Goal: Task Accomplishment & Management: Use online tool/utility

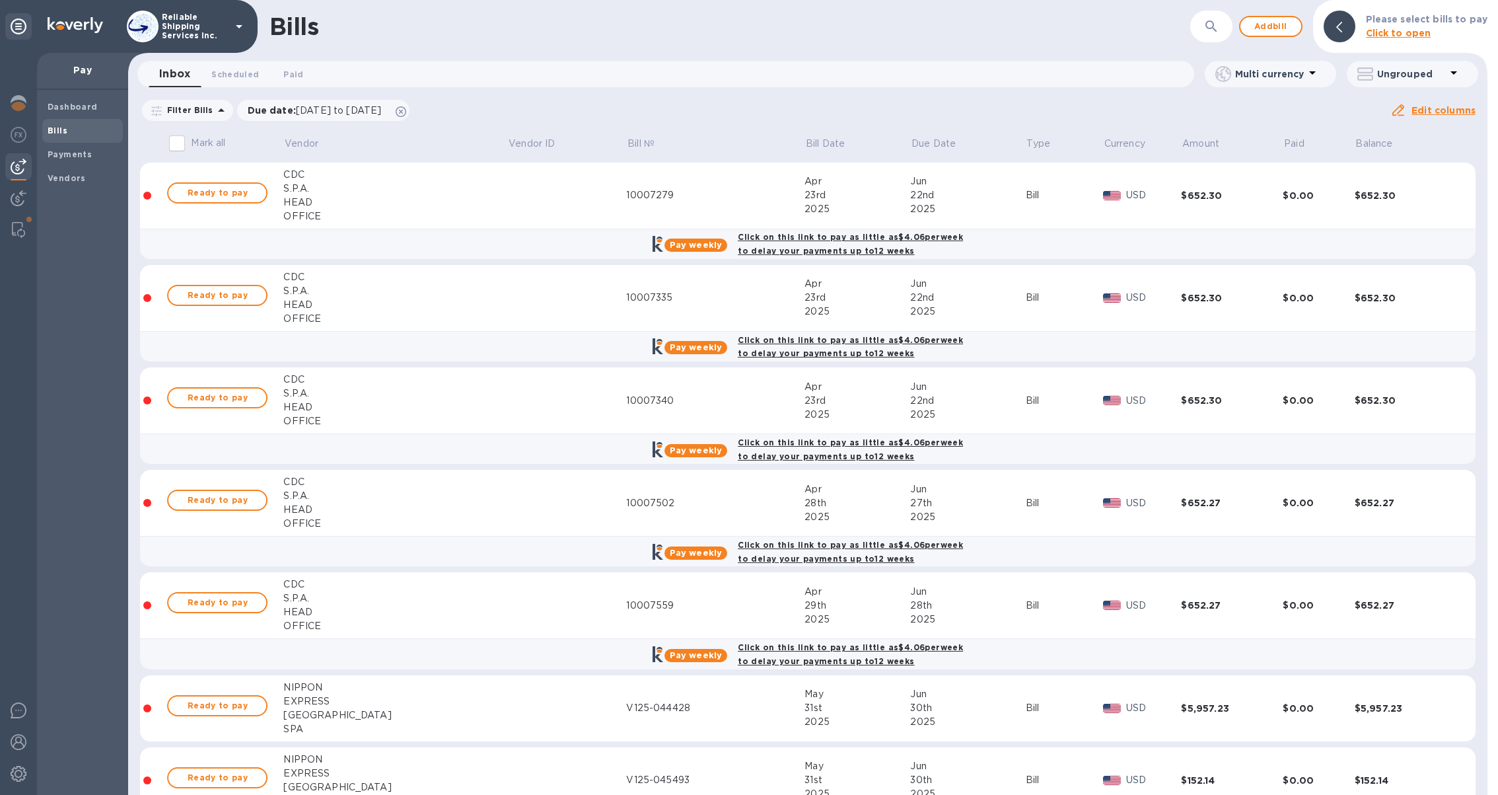
drag, startPoint x: 1245, startPoint y: 17, endPoint x: 1224, endPoint y: 17, distance: 21.8
click at [1245, 17] on div "Add bill" at bounding box center [1270, 26] width 63 height 21
click at [1216, 17] on button "button" at bounding box center [1212, 27] width 32 height 32
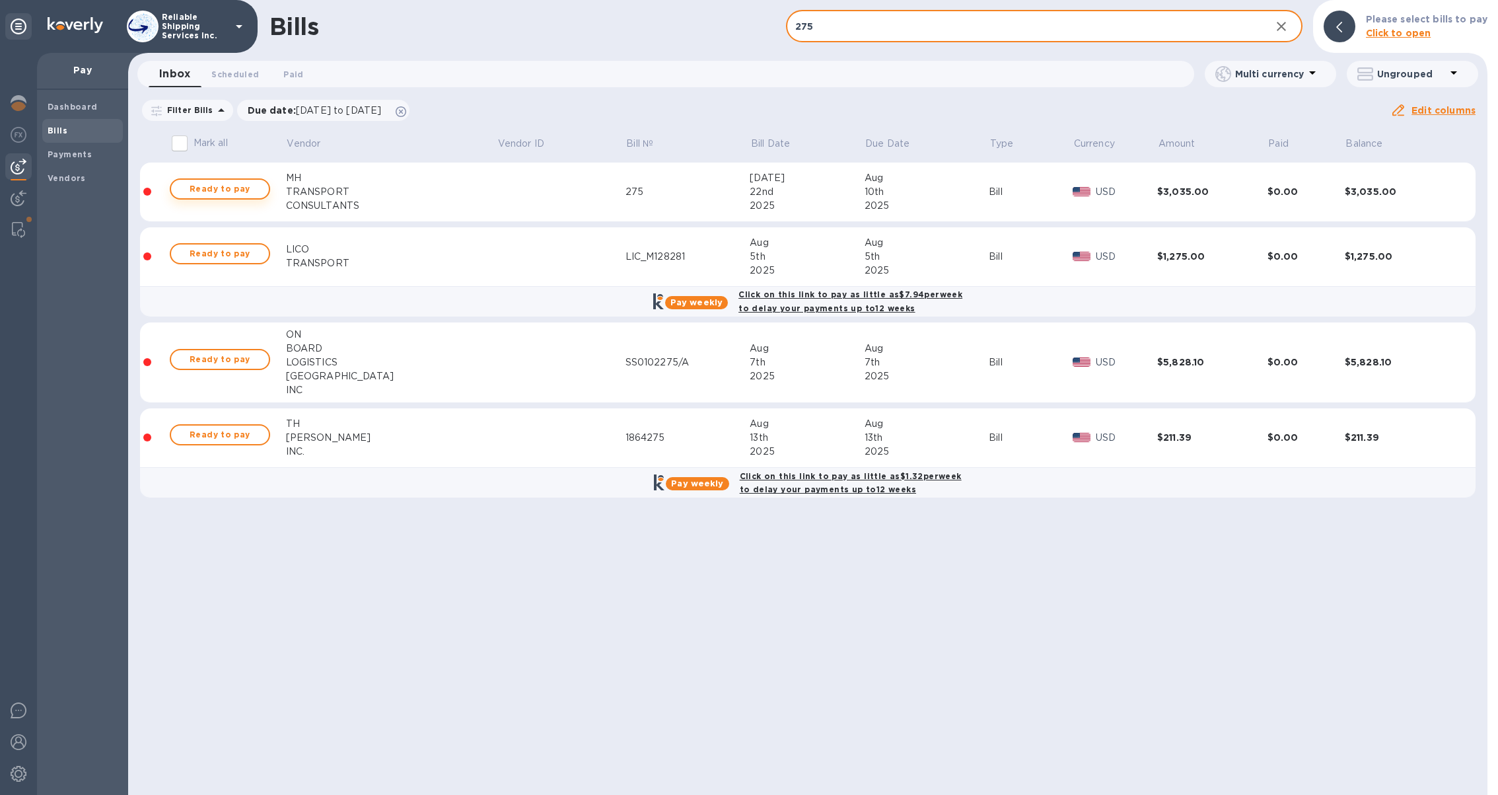
type input "275"
click at [244, 189] on span "Ready to pay" at bounding box center [220, 189] width 77 height 16
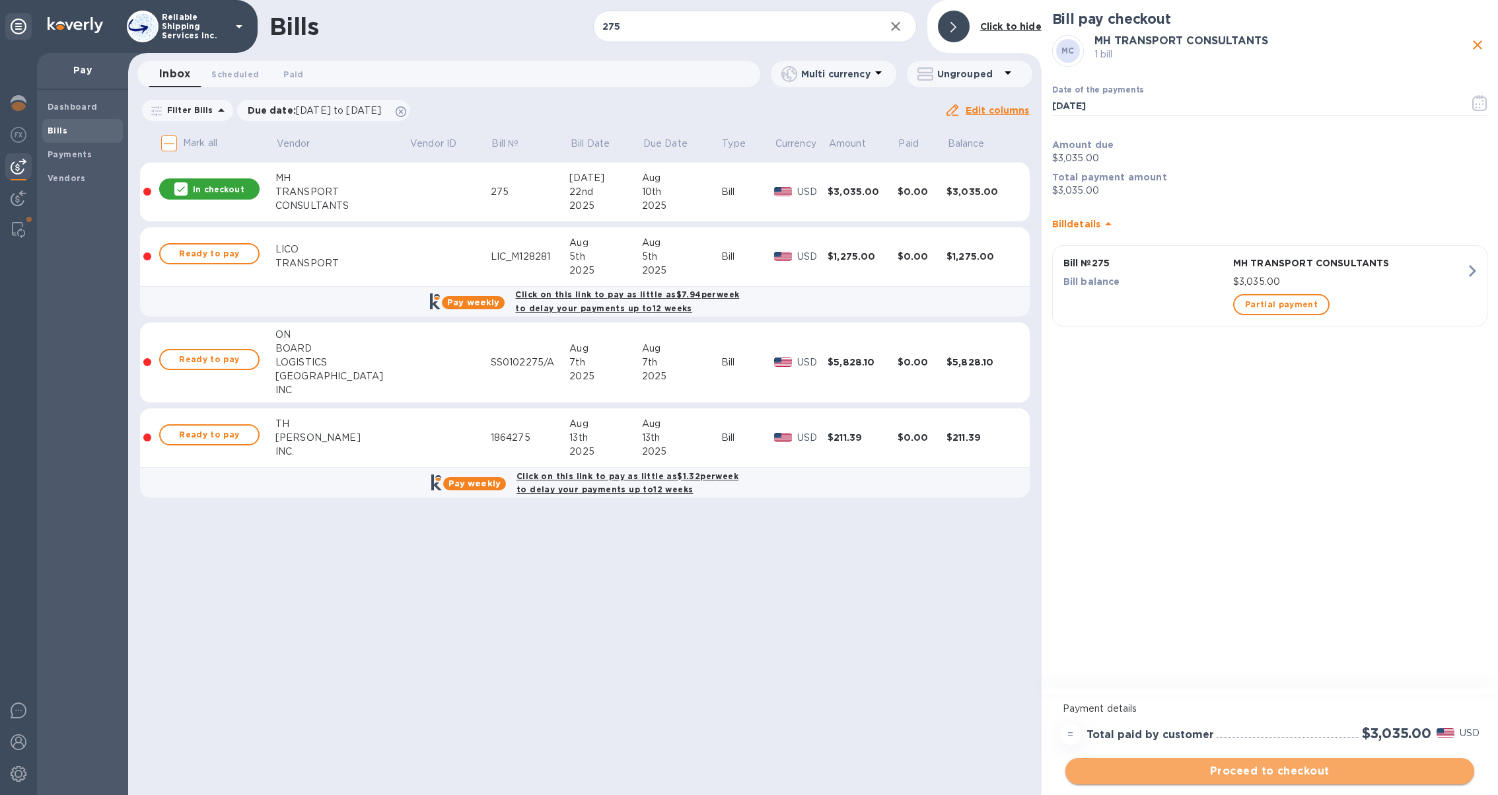
click at [1271, 767] on span "Proceed to checkout" at bounding box center [1270, 771] width 388 height 16
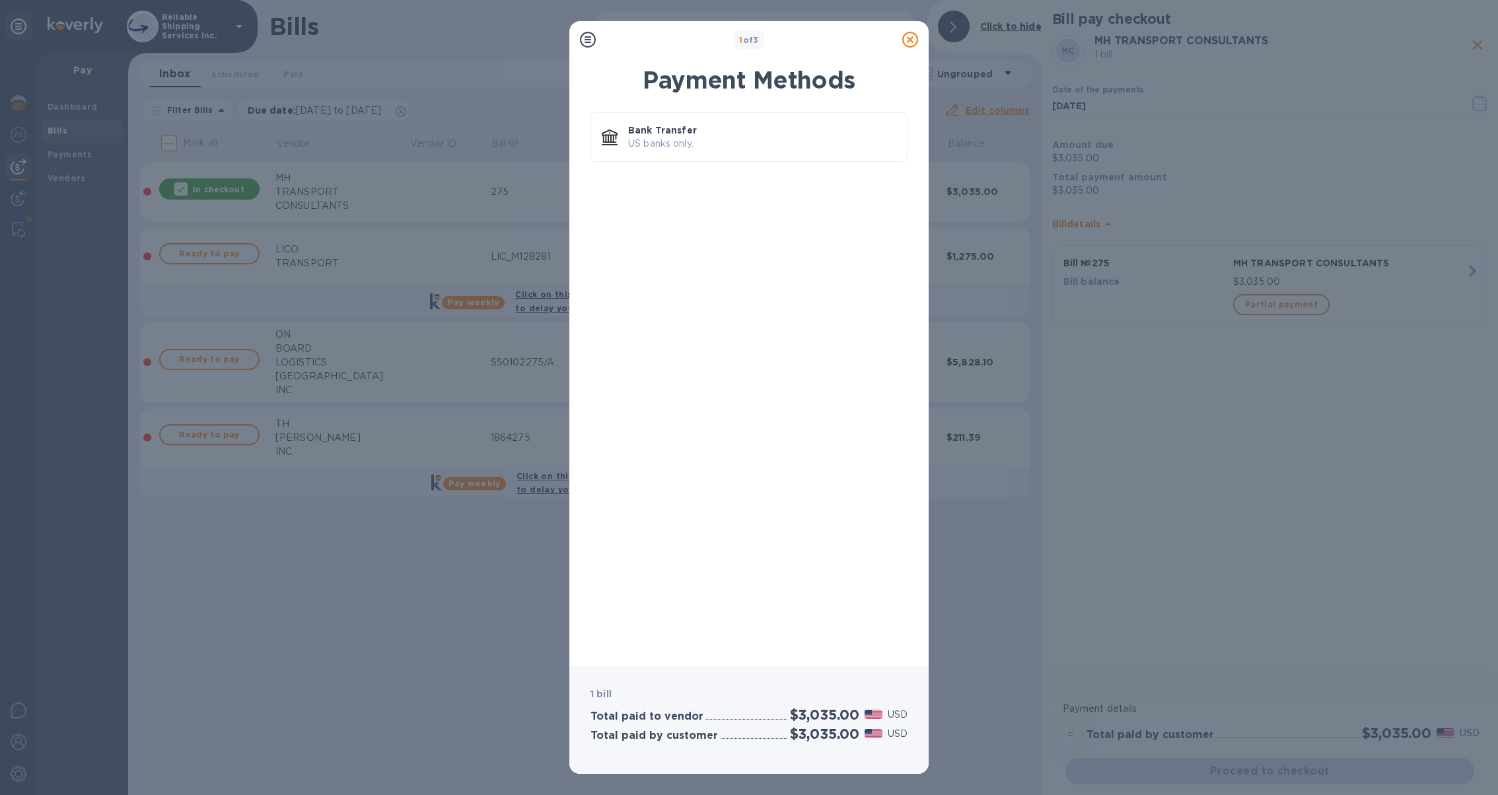
click at [910, 41] on icon at bounding box center [911, 40] width 16 height 16
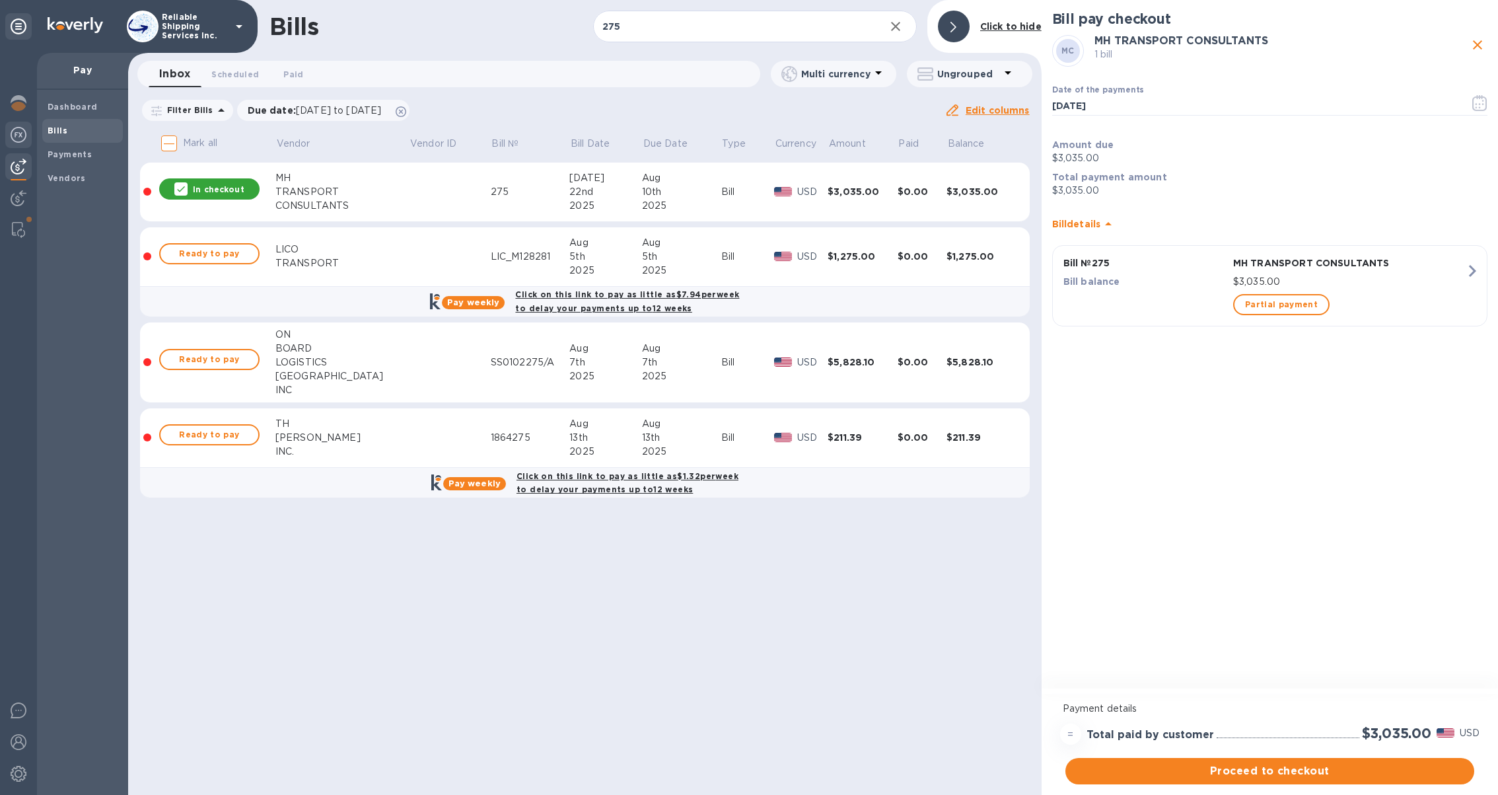
drag, startPoint x: 15, startPoint y: 134, endPoint x: 18, endPoint y: 124, distance: 10.4
click at [15, 134] on img at bounding box center [19, 135] width 16 height 16
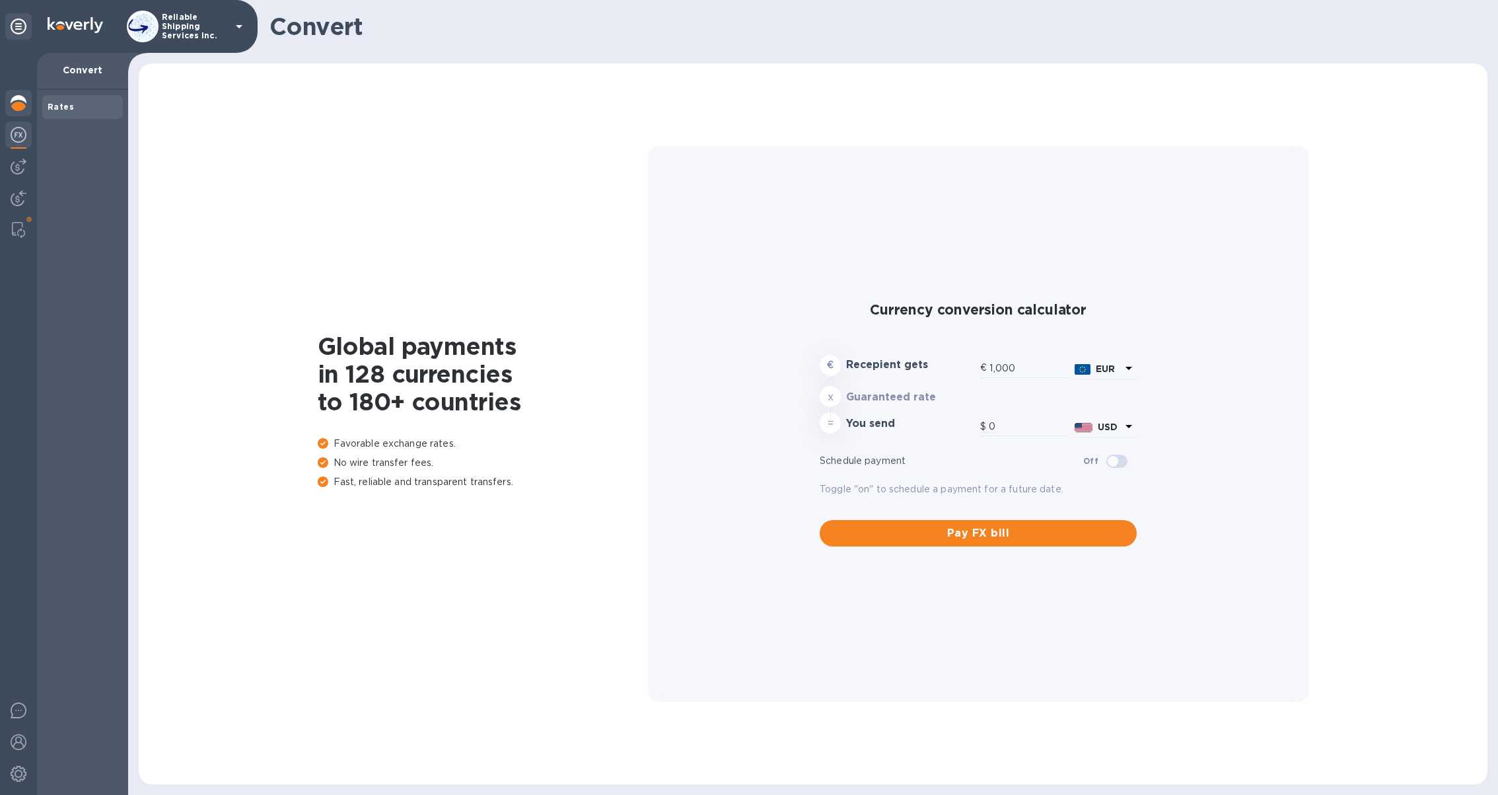
type input "1,172.44"
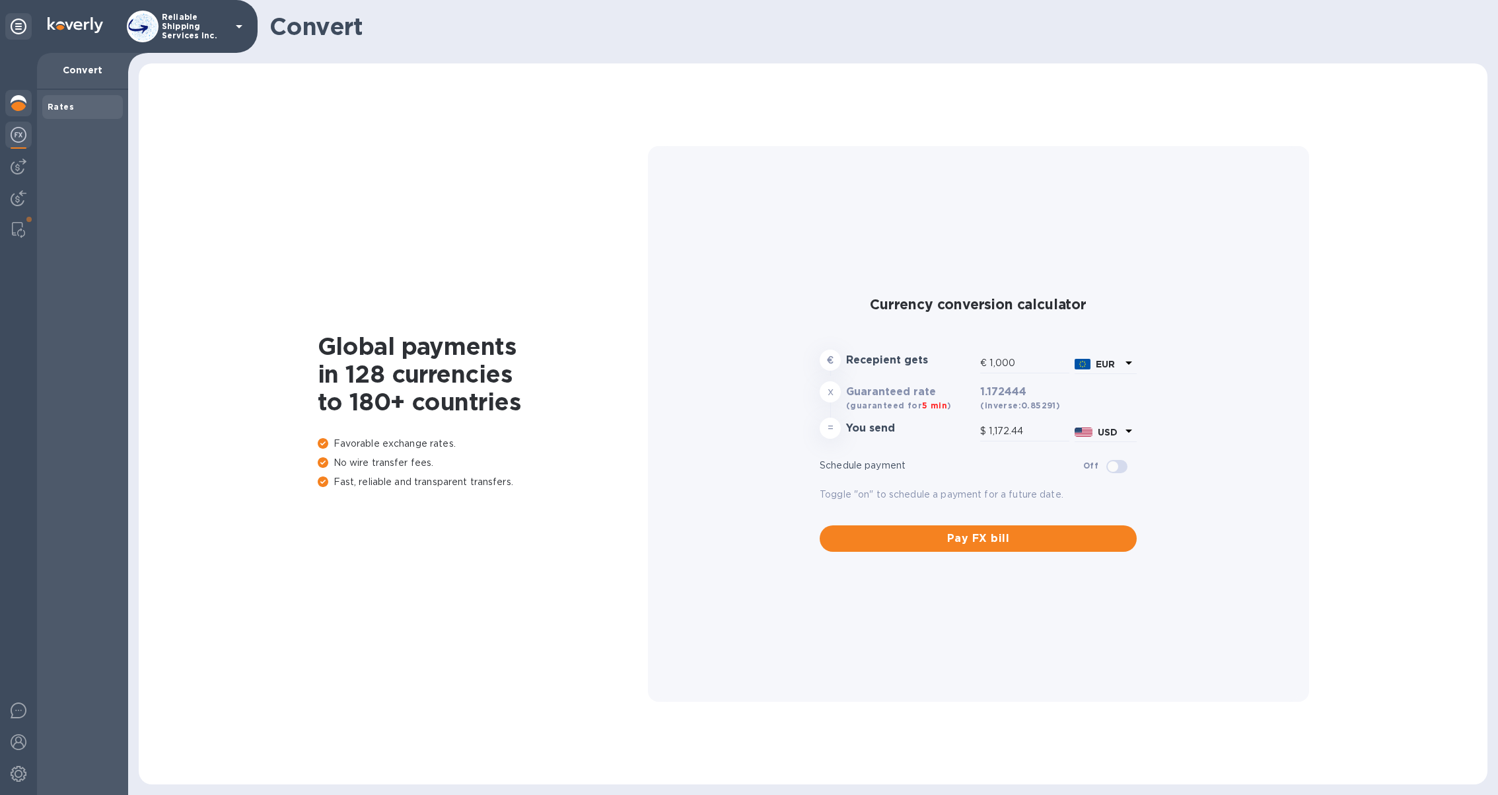
click at [19, 103] on img at bounding box center [19, 103] width 16 height 16
